Goal: Check status: Check status

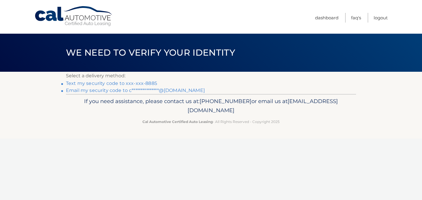
click at [144, 84] on link "Text my security code to xxx-xxx-8885" at bounding box center [111, 84] width 91 height 6
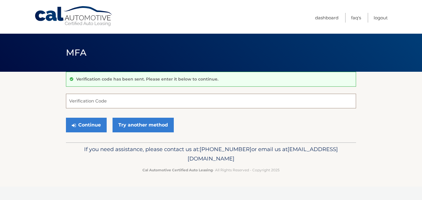
click at [133, 98] on input "Verification Code" at bounding box center [211, 101] width 290 height 15
type input "885902"
click at [66, 118] on button "Continue" at bounding box center [86, 125] width 41 height 15
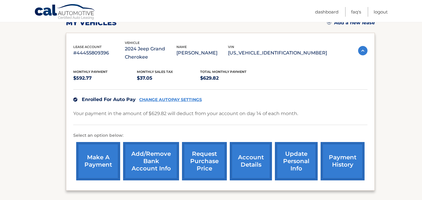
scroll to position [90, 0]
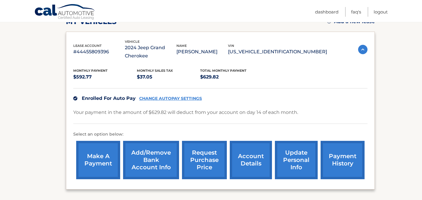
click at [104, 148] on link "make a payment" at bounding box center [98, 160] width 44 height 38
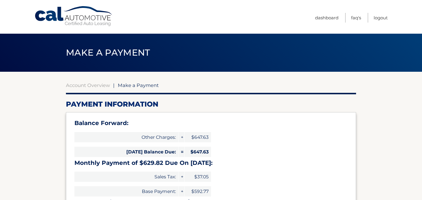
select select "YTAyOTk3YzItMGM4MC00ZmIwLTgxNTQtY2VhZDE4NWI2NDE3"
click at [98, 86] on link "Account Overview" at bounding box center [88, 85] width 44 height 6
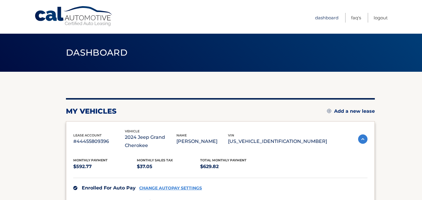
click at [326, 16] on link "Dashboard" at bounding box center [326, 18] width 23 height 10
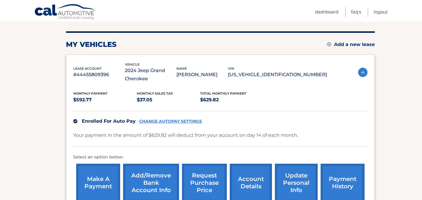
scroll to position [68, 0]
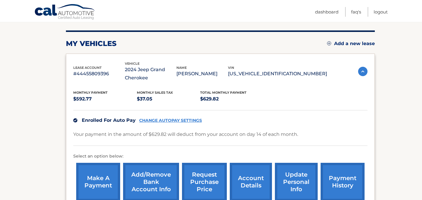
click at [358, 71] on img at bounding box center [362, 71] width 9 height 9
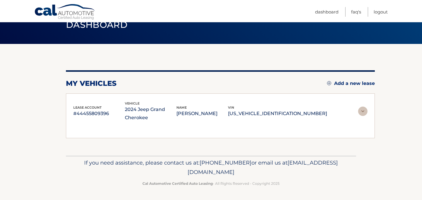
scroll to position [19, 0]
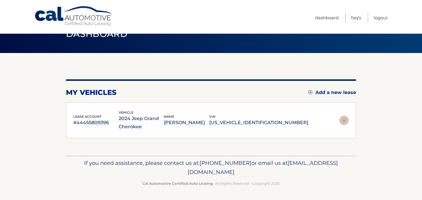
click at [343, 120] on img at bounding box center [343, 120] width 9 height 9
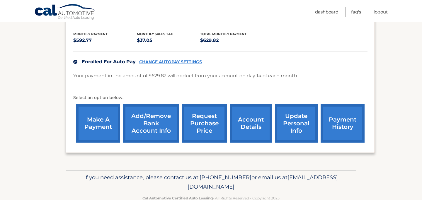
scroll to position [141, 0]
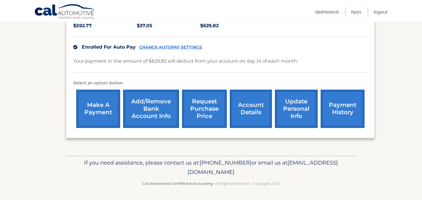
click at [342, 117] on link "payment history" at bounding box center [343, 109] width 44 height 38
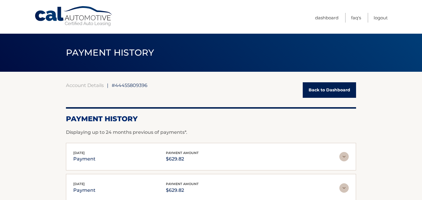
click at [308, 92] on link "Back to Dashboard" at bounding box center [329, 90] width 53 height 16
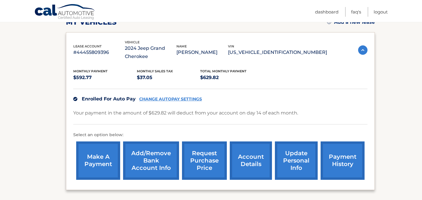
scroll to position [89, 0]
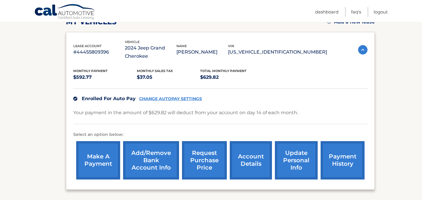
click at [239, 166] on link "account details" at bounding box center [251, 160] width 42 height 38
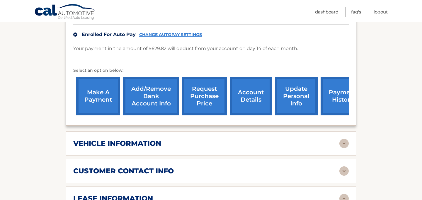
scroll to position [154, 0]
